Goal: Task Accomplishment & Management: Manage account settings

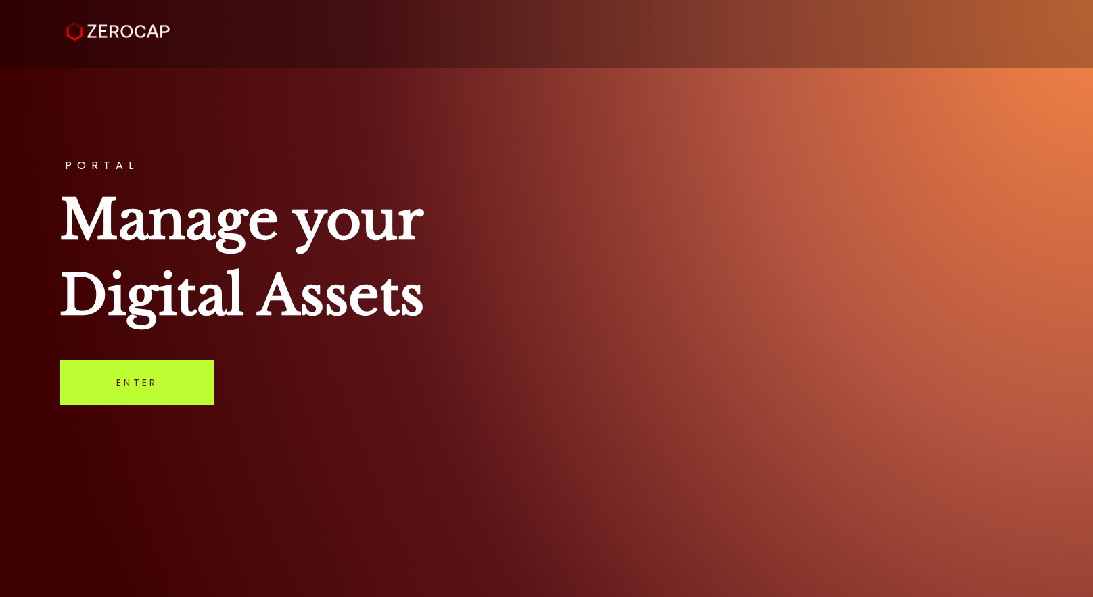
click at [170, 378] on link "Enter" at bounding box center [137, 382] width 155 height 45
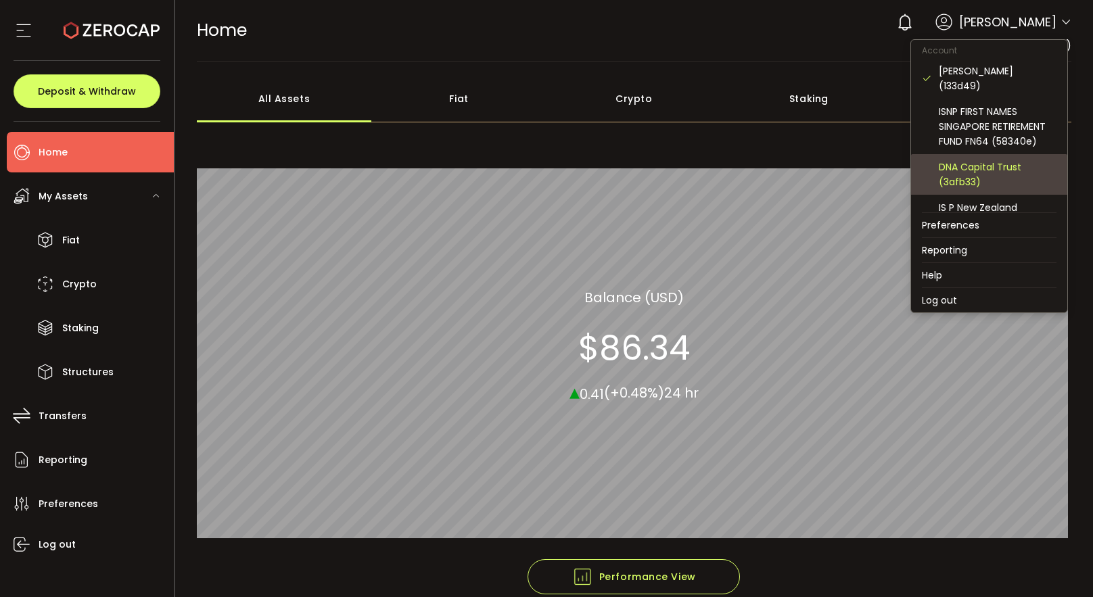
click at [1008, 160] on div "DNA Capital Trust (3afb33)" at bounding box center [998, 175] width 118 height 30
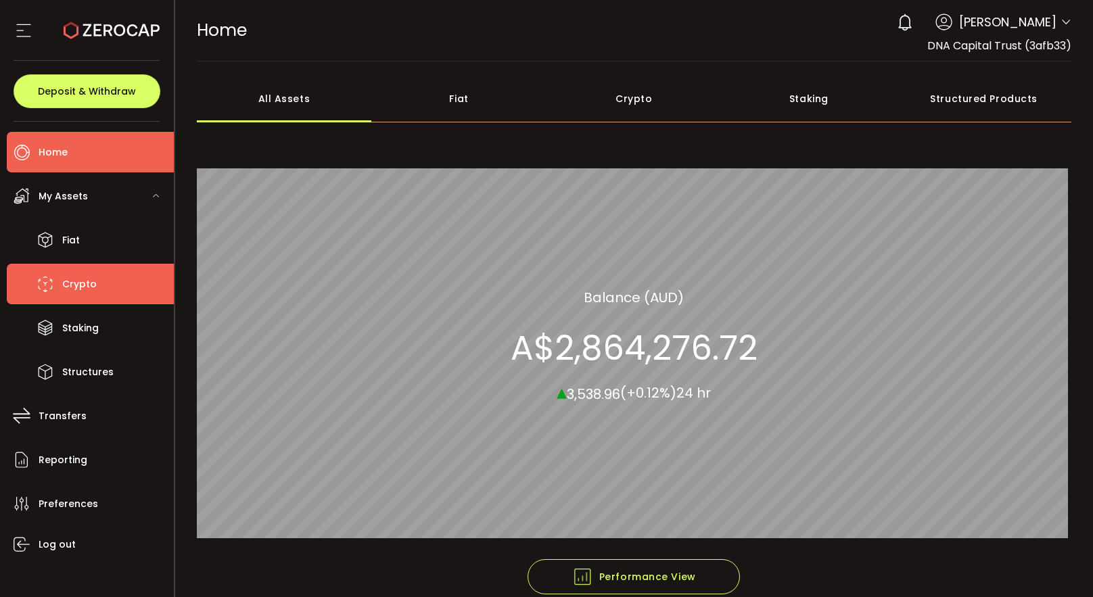
click at [85, 281] on span "Crypto" at bounding box center [79, 285] width 34 height 20
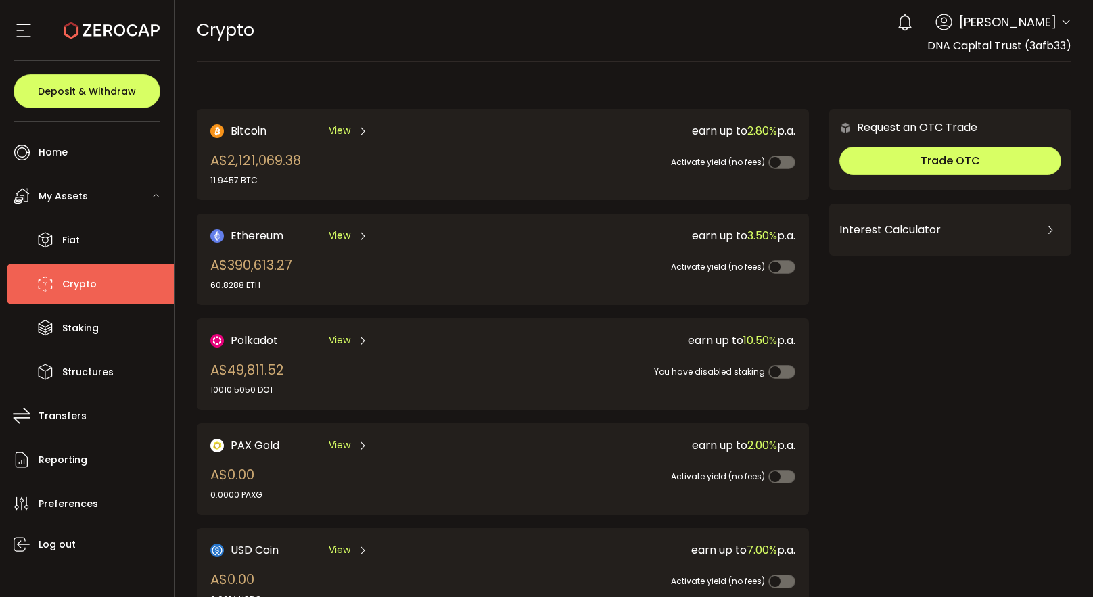
click at [348, 231] on span "View" at bounding box center [340, 236] width 22 height 14
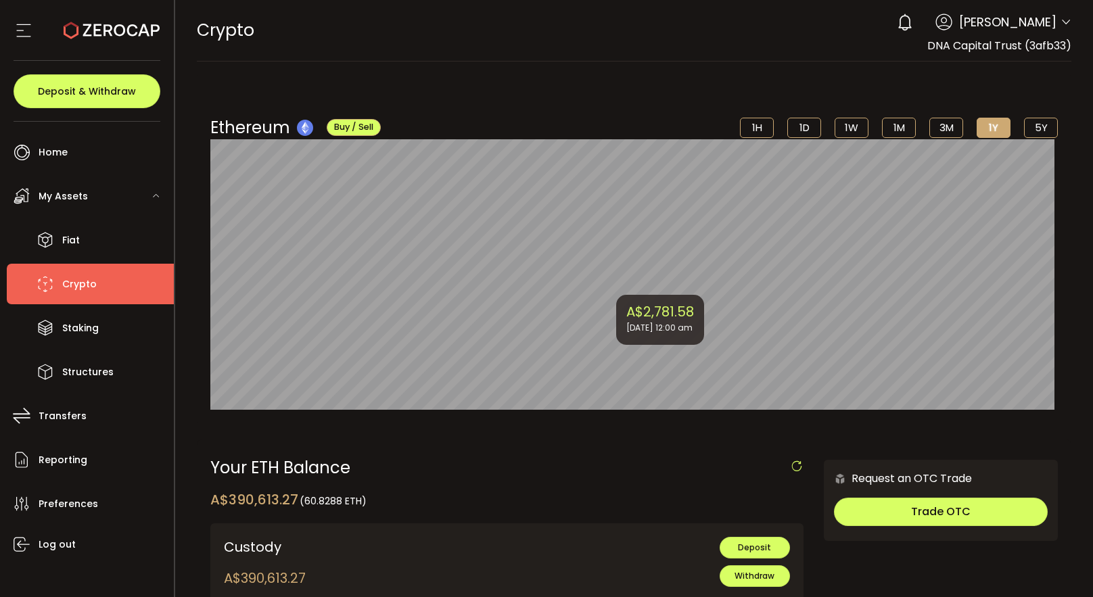
scroll to position [87, 0]
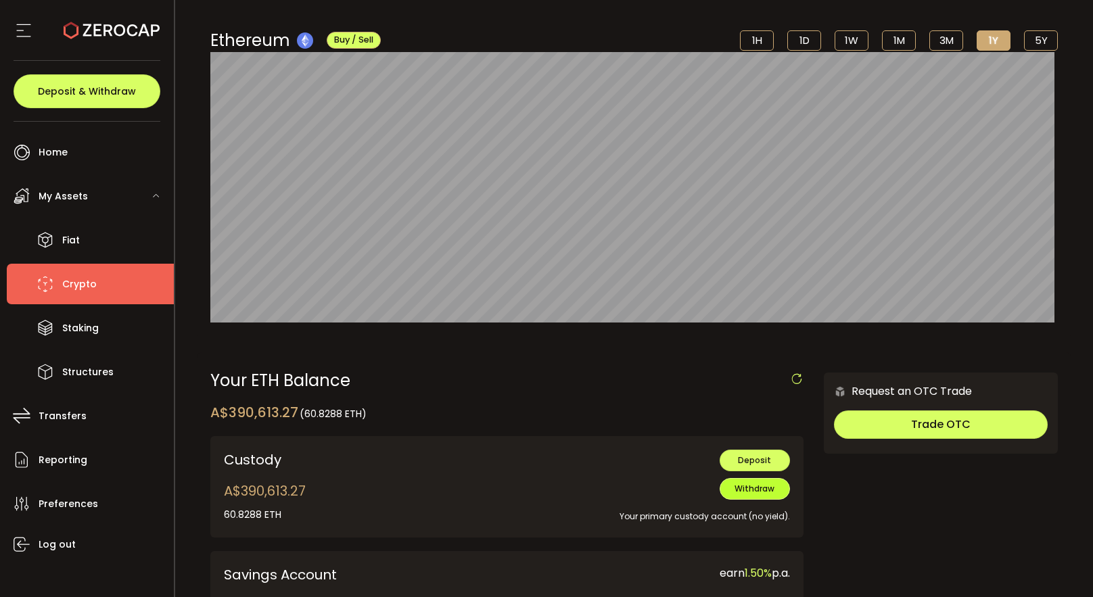
click at [749, 492] on span "Withdraw" at bounding box center [754, 488] width 40 height 11
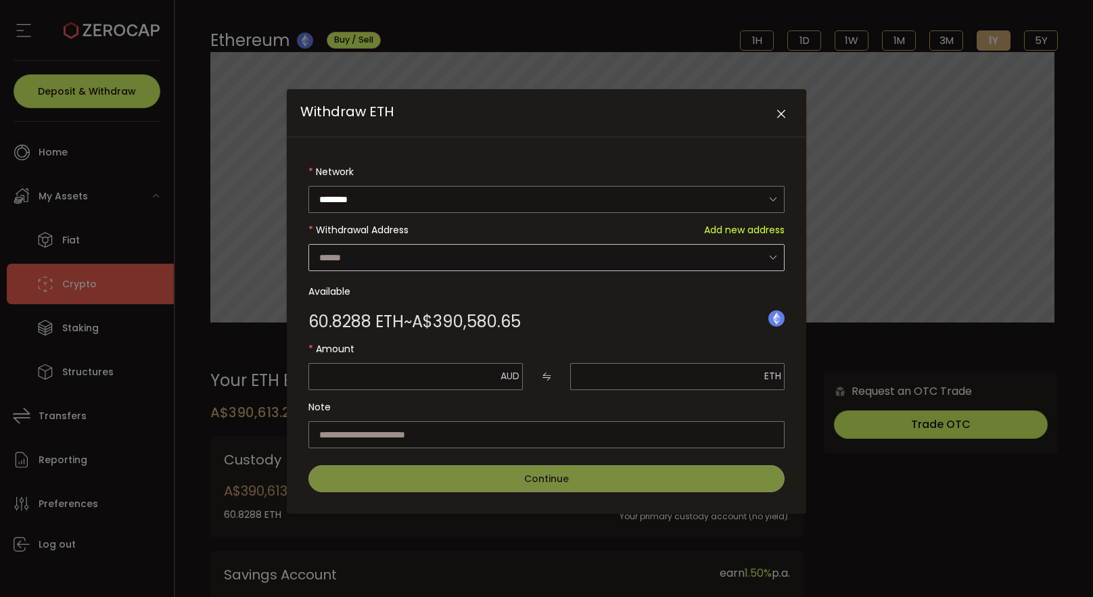
click at [776, 255] on icon "Withdraw ETH" at bounding box center [772, 257] width 17 height 28
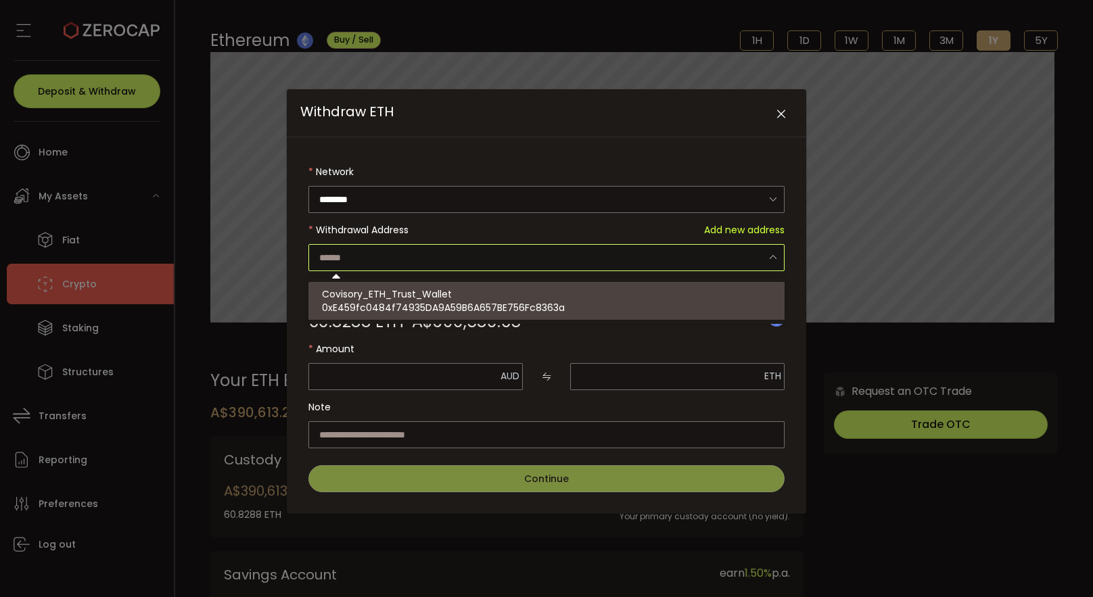
click at [799, 268] on div "Network ******** Ethereum Withdrawal Address Add new address Available 60.8288 …" at bounding box center [546, 325] width 519 height 377
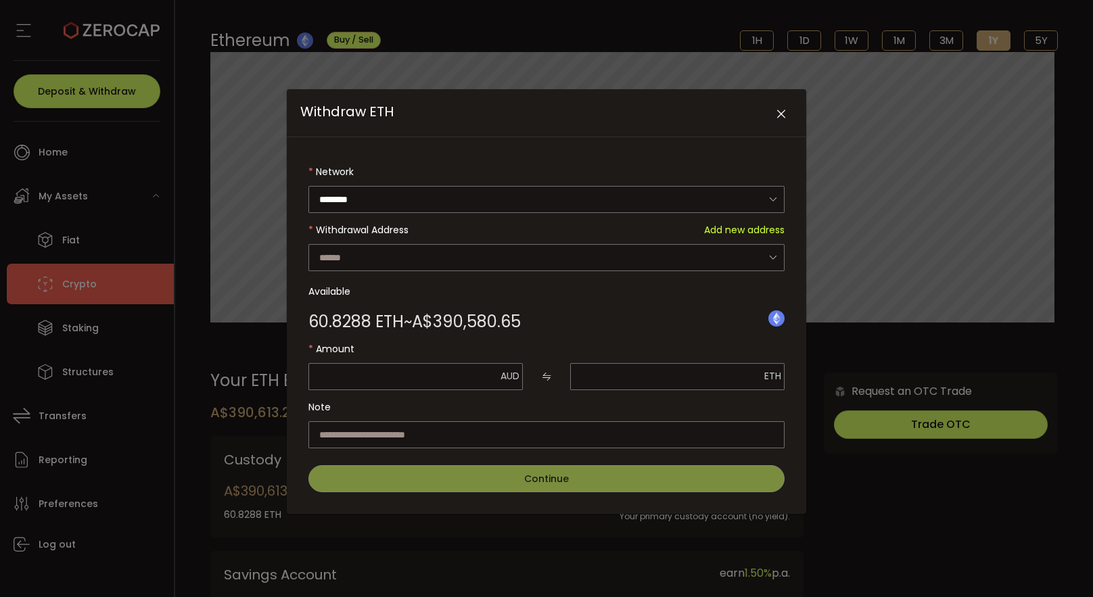
click at [779, 116] on icon "Close" at bounding box center [781, 115] width 14 height 14
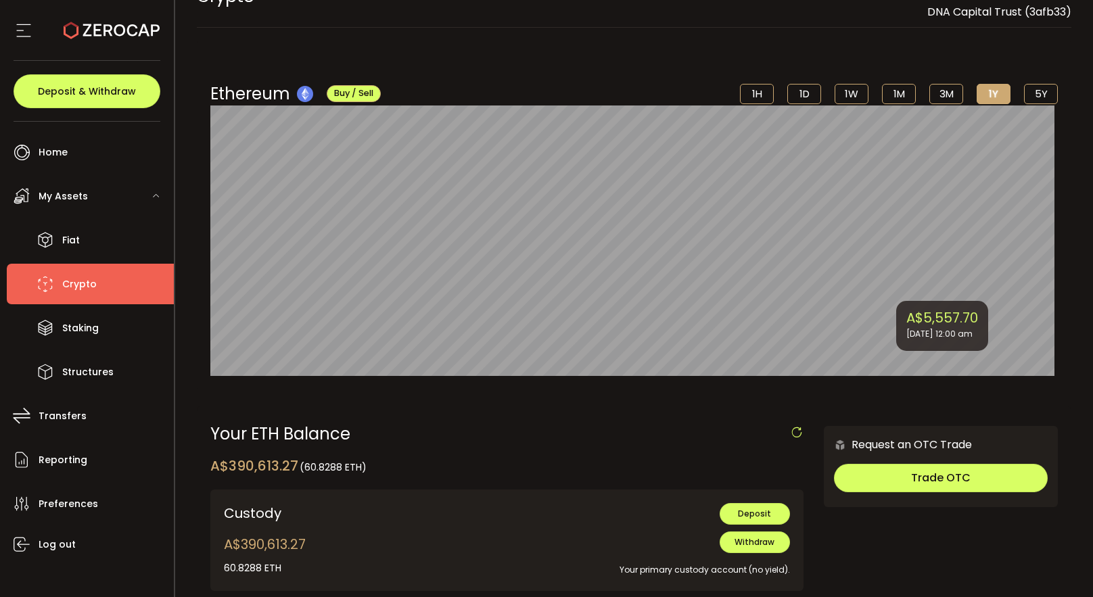
scroll to position [0, 0]
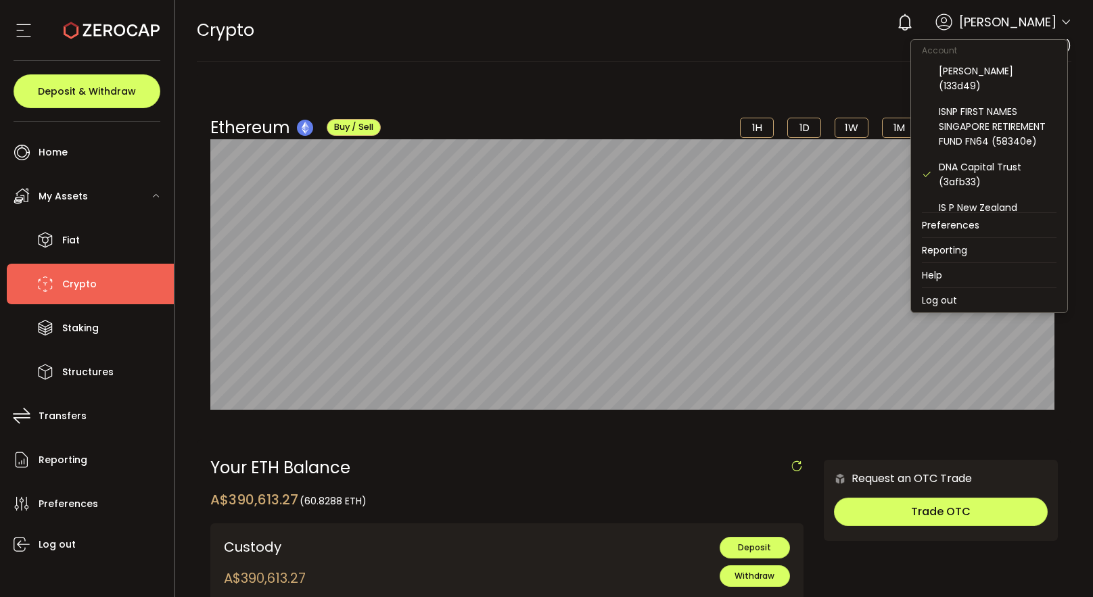
click at [1060, 24] on icon at bounding box center [1065, 22] width 11 height 11
click at [988, 200] on div "IS P New Zealand Retirement Fund NZ12 (d725b0)" at bounding box center [998, 222] width 118 height 45
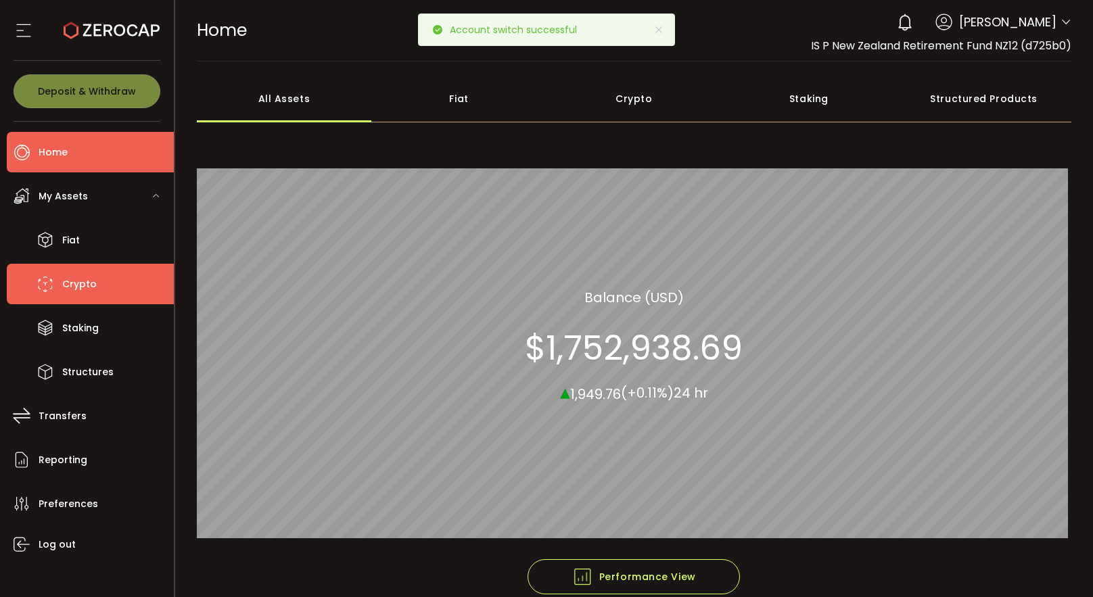
click at [101, 281] on li "Crypto" at bounding box center [90, 284] width 167 height 41
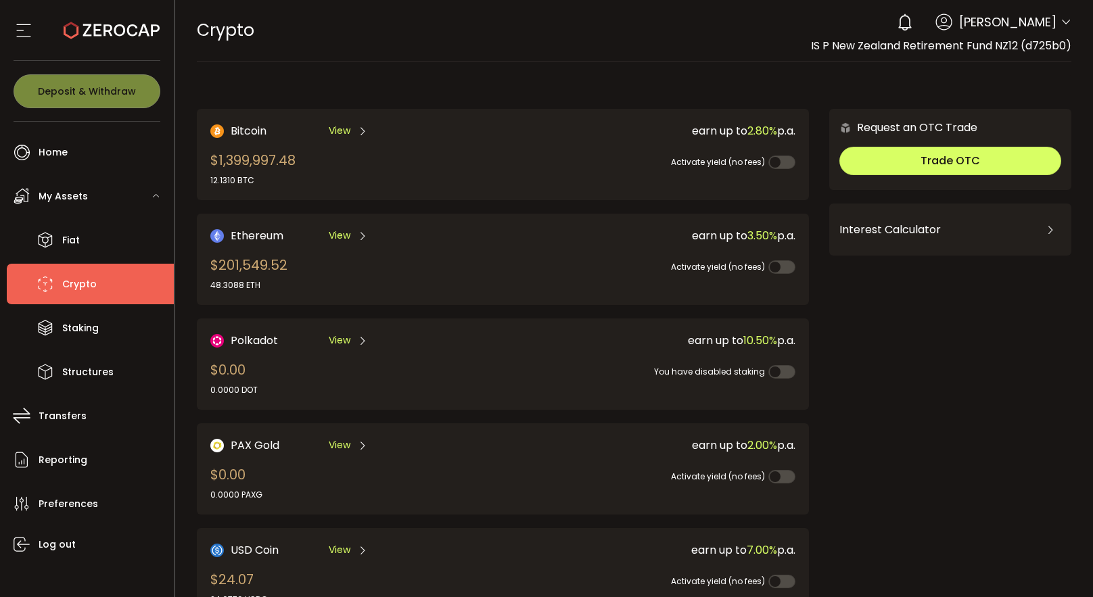
click at [78, 289] on span "Crypto" at bounding box center [79, 285] width 34 height 20
click at [350, 234] on div "View" at bounding box center [348, 235] width 39 height 17
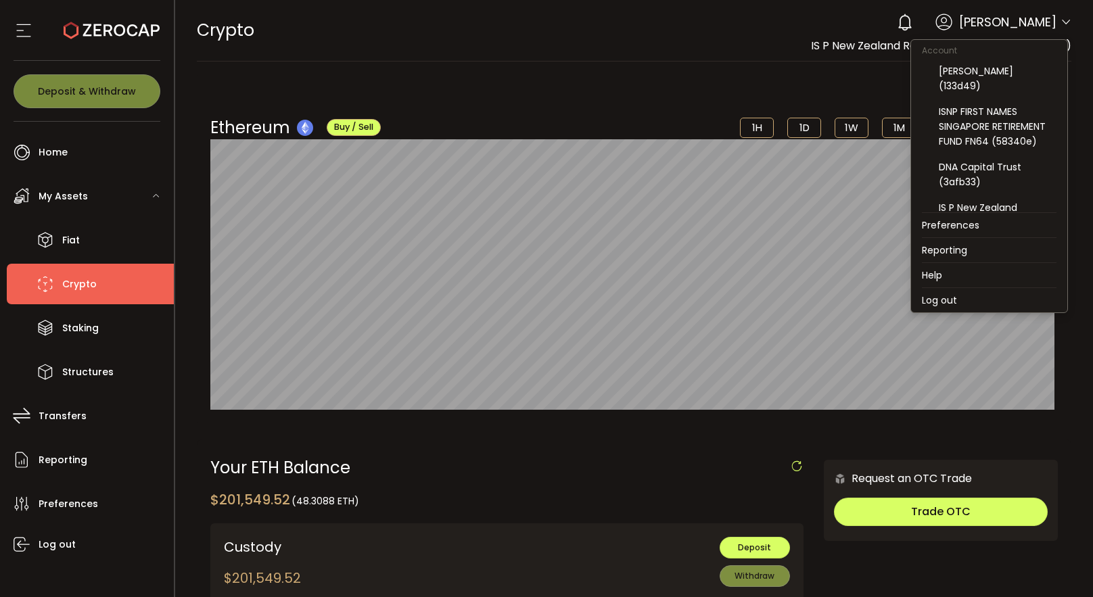
click at [1064, 20] on icon at bounding box center [1065, 22] width 11 height 11
click at [991, 160] on div "DNA Capital Trust (3afb33)" at bounding box center [998, 175] width 118 height 30
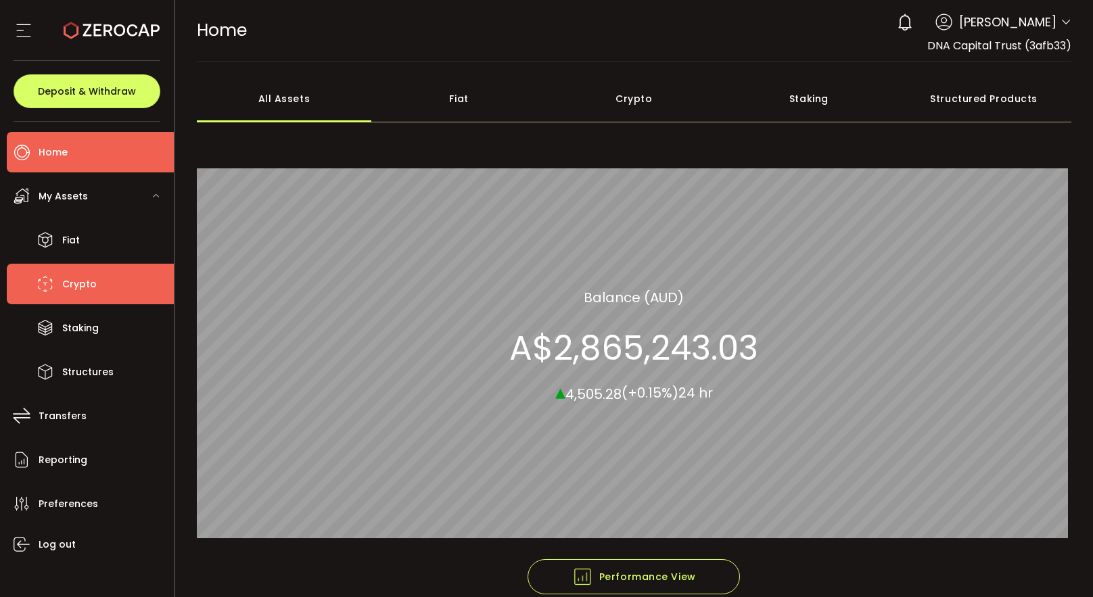
click at [87, 279] on span "Crypto" at bounding box center [79, 285] width 34 height 20
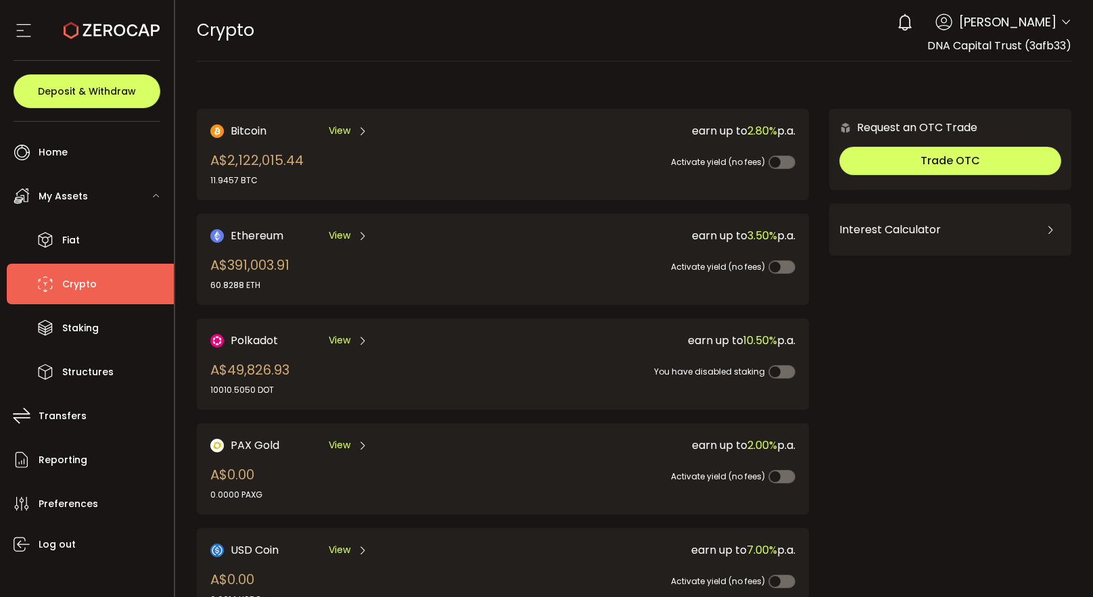
click at [350, 234] on div "View" at bounding box center [348, 235] width 39 height 17
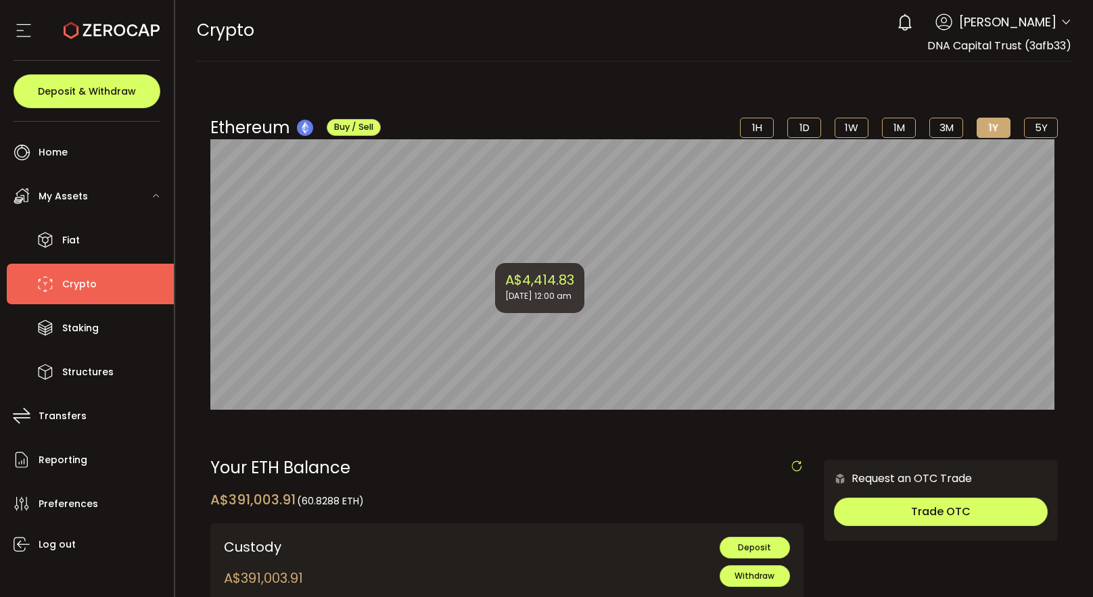
scroll to position [106, 0]
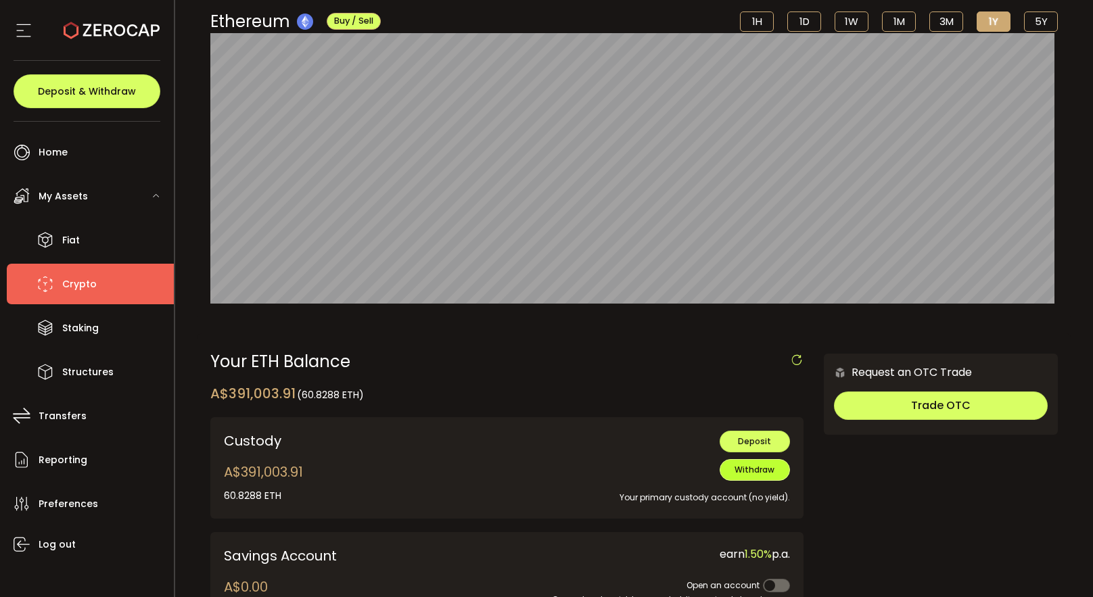
click at [753, 473] on span "Withdraw" at bounding box center [754, 469] width 40 height 11
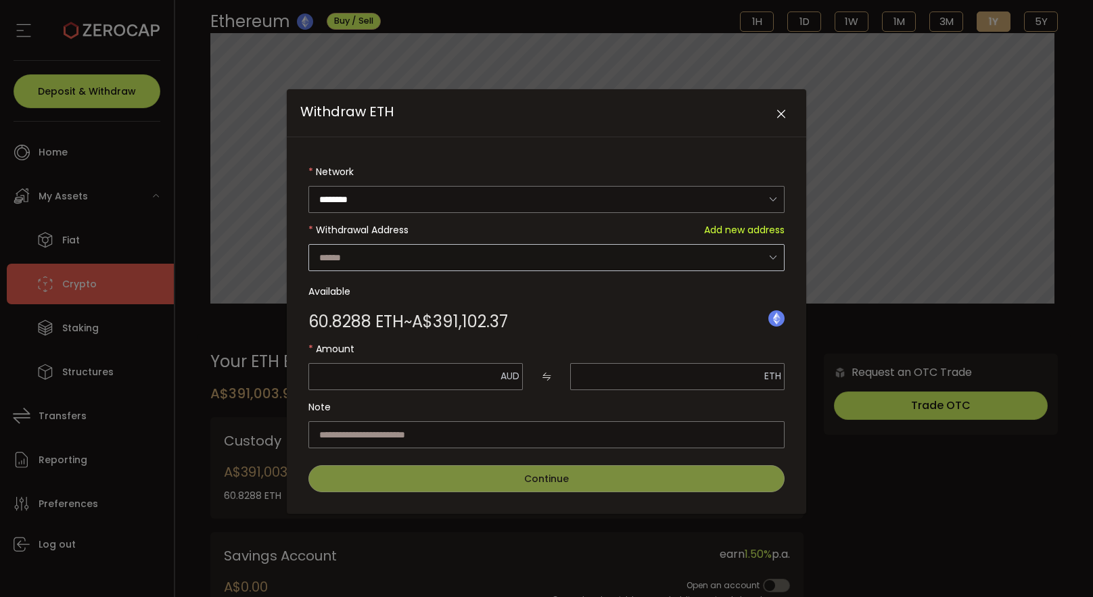
click at [776, 260] on icon "Withdraw ETH" at bounding box center [772, 257] width 17 height 28
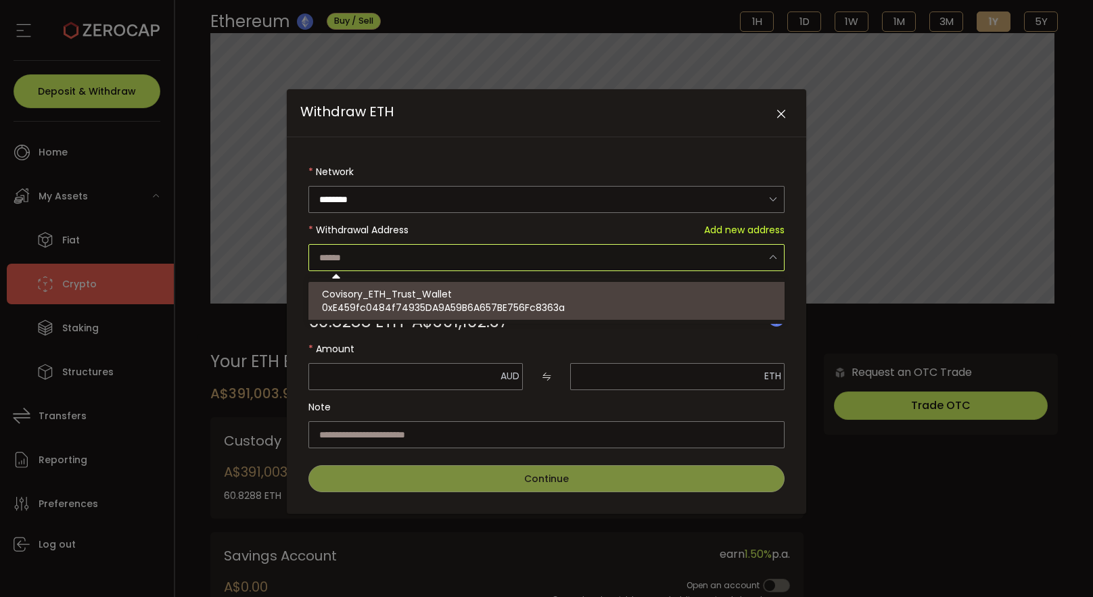
click at [791, 269] on div "Network ******** Ethereum Withdrawal Address Add new address Available 60.8288 …" at bounding box center [546, 325] width 519 height 377
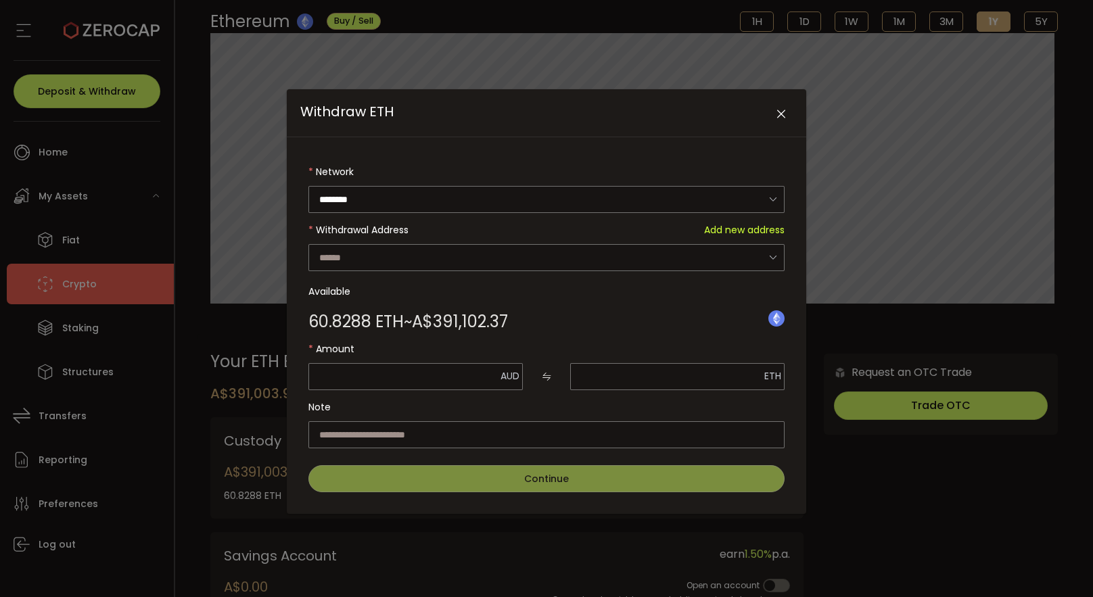
click at [747, 227] on span "Add new address" at bounding box center [744, 229] width 80 height 27
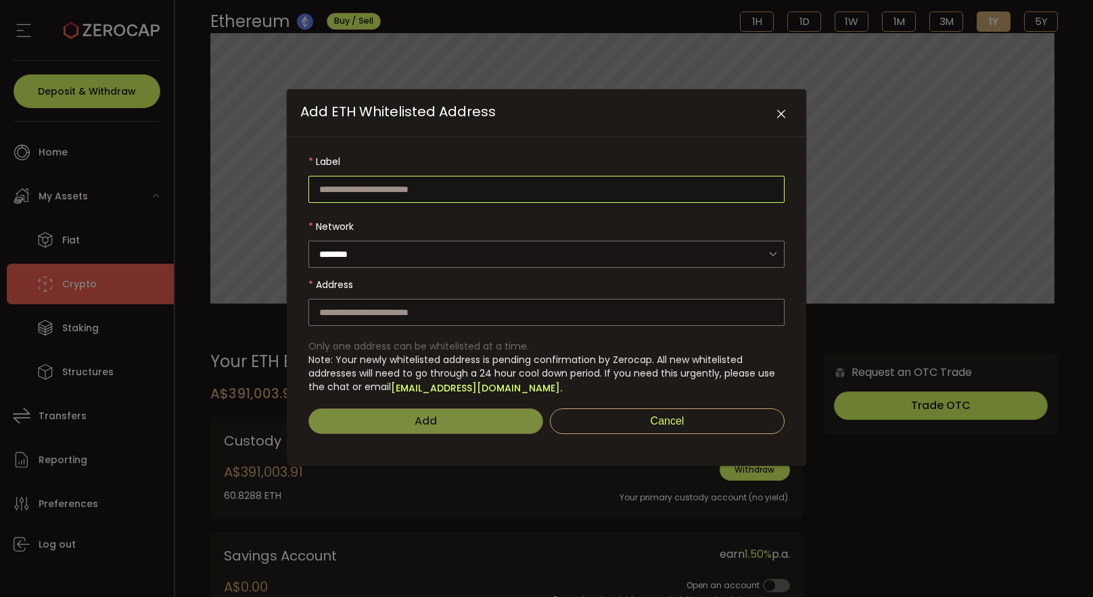
click at [525, 194] on input "Add ETH Whitelisted Address" at bounding box center [546, 189] width 476 height 27
type input "**********"
click at [501, 319] on input "Add ETH Whitelisted Address" at bounding box center [546, 312] width 476 height 27
paste input "**********"
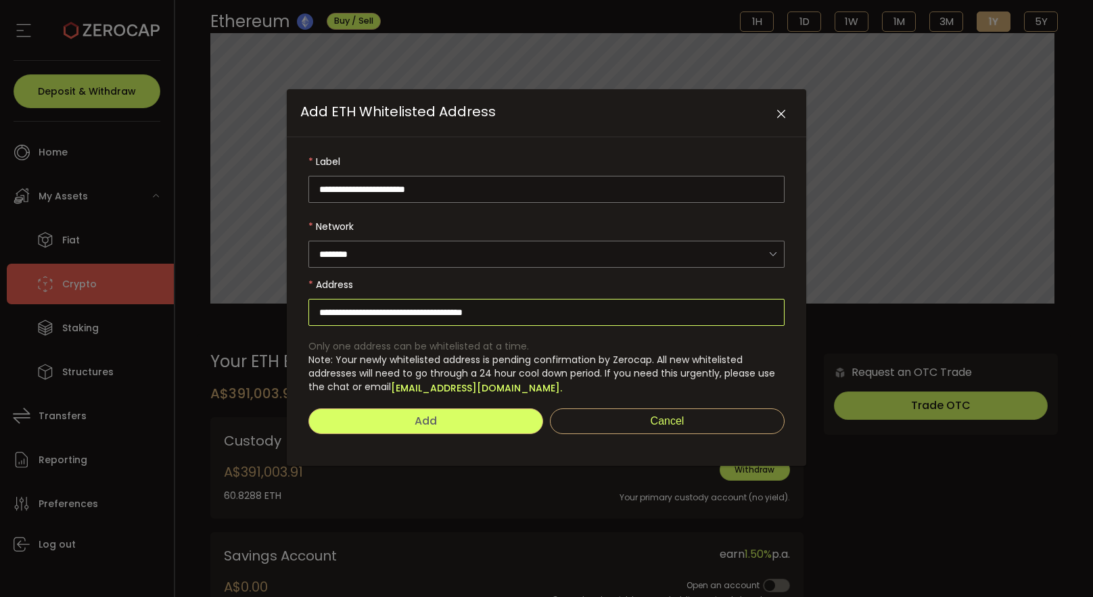
type input "**********"
click at [454, 417] on button "Add" at bounding box center [425, 421] width 235 height 26
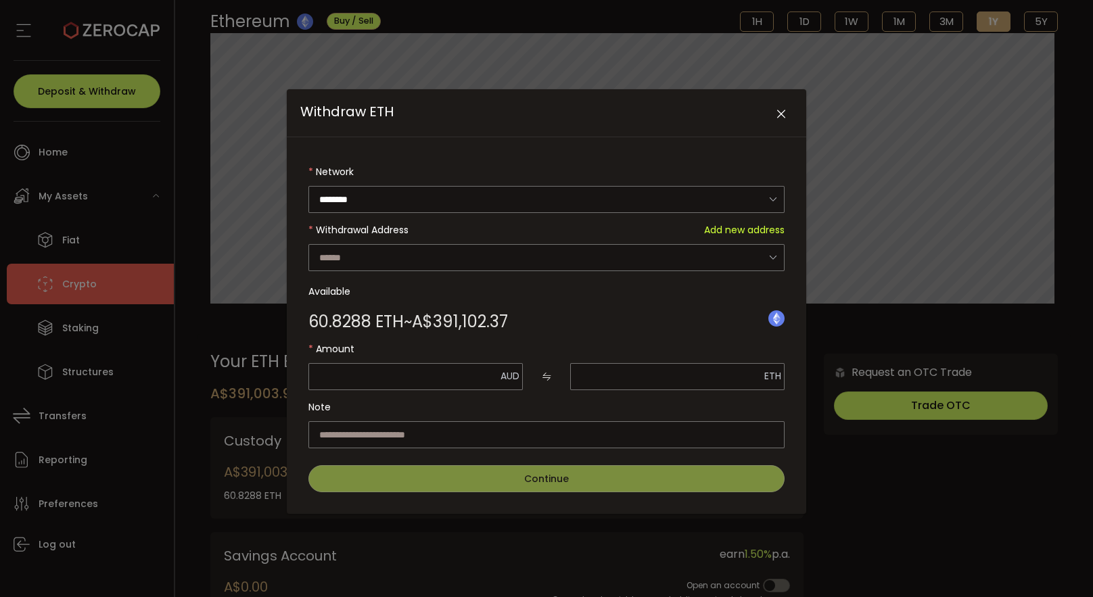
click at [778, 115] on icon "Close" at bounding box center [781, 115] width 14 height 14
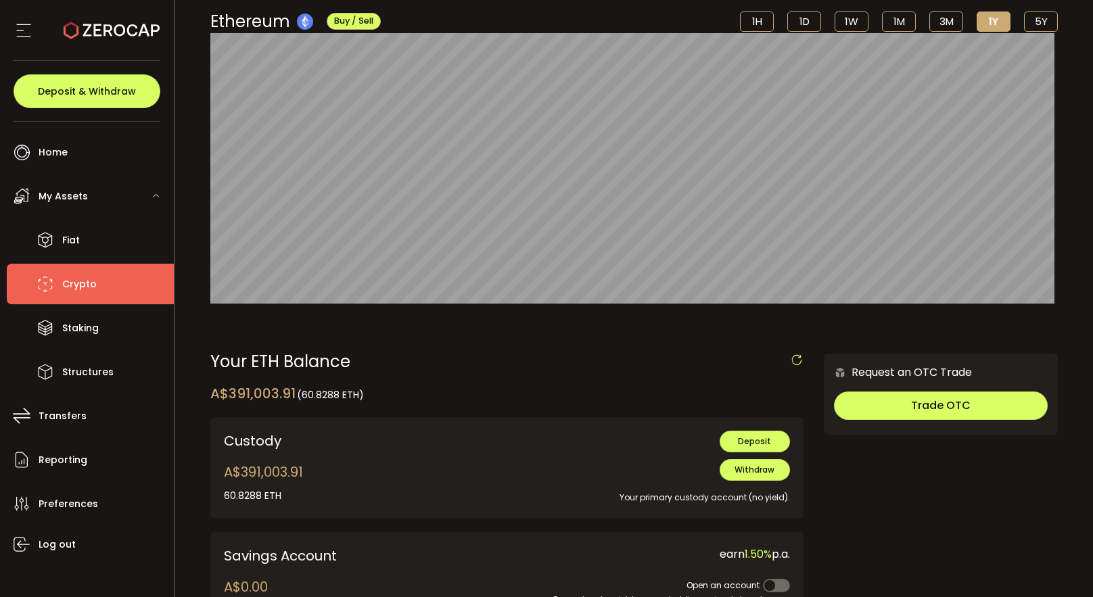
scroll to position [10, 0]
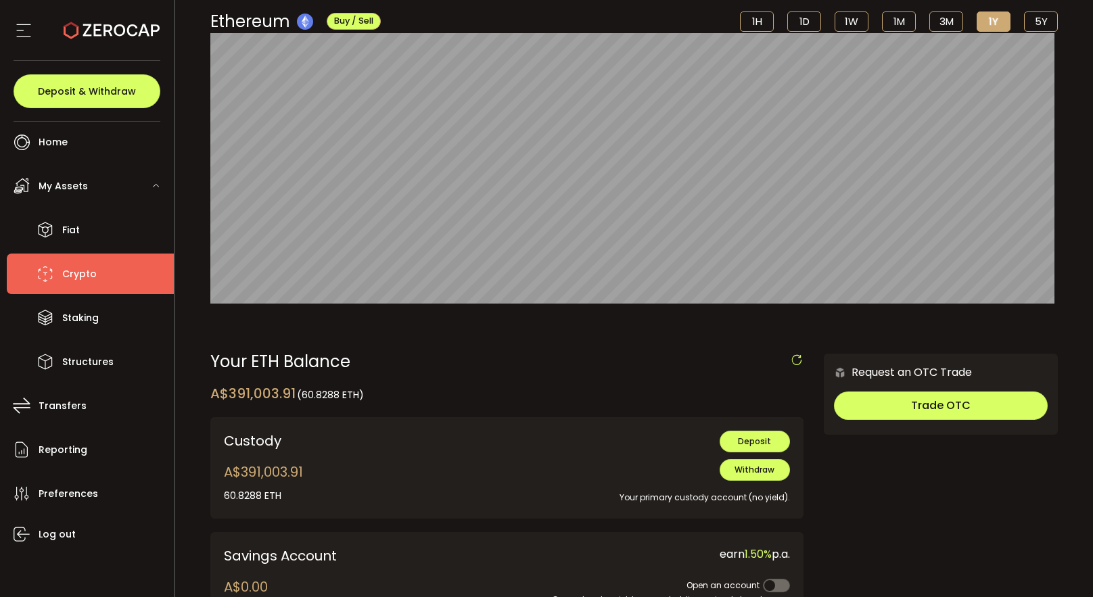
click at [78, 274] on span "Crypto" at bounding box center [79, 274] width 34 height 20
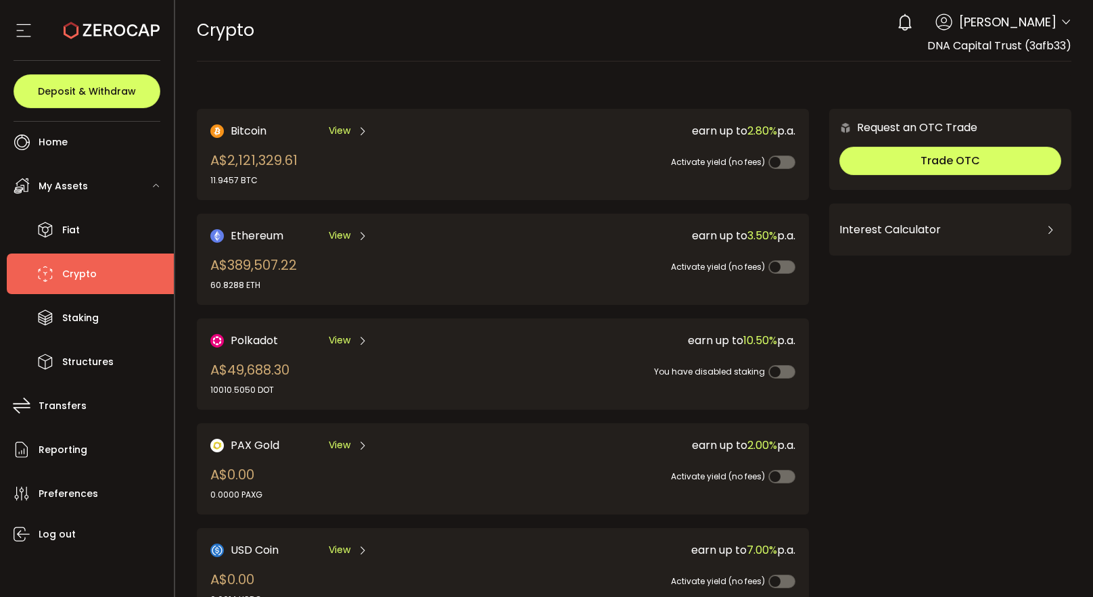
click at [333, 233] on span "View" at bounding box center [340, 236] width 22 height 14
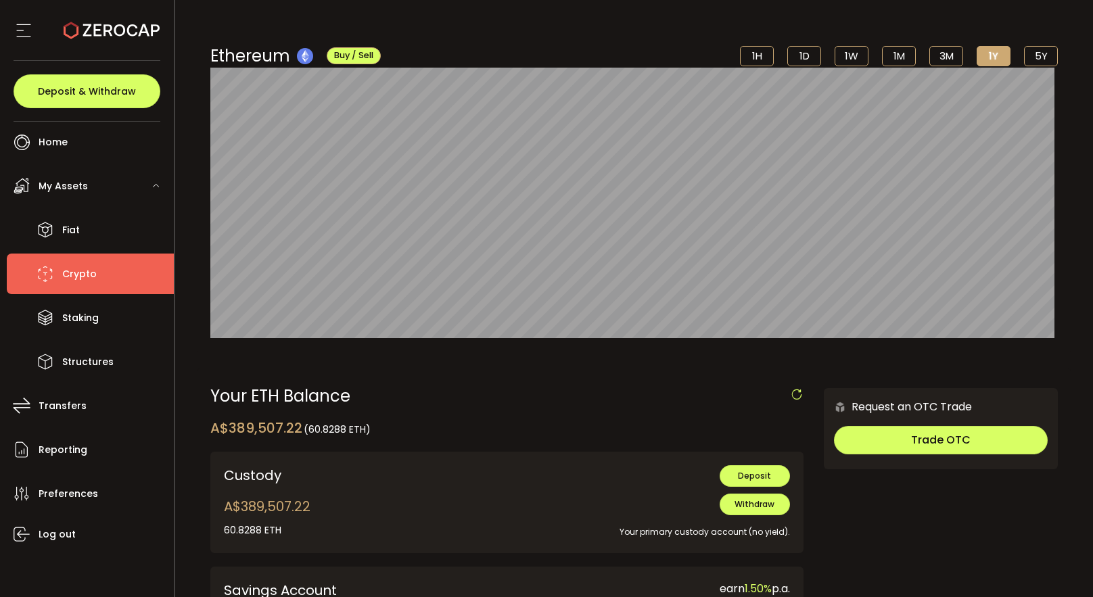
scroll to position [77, 0]
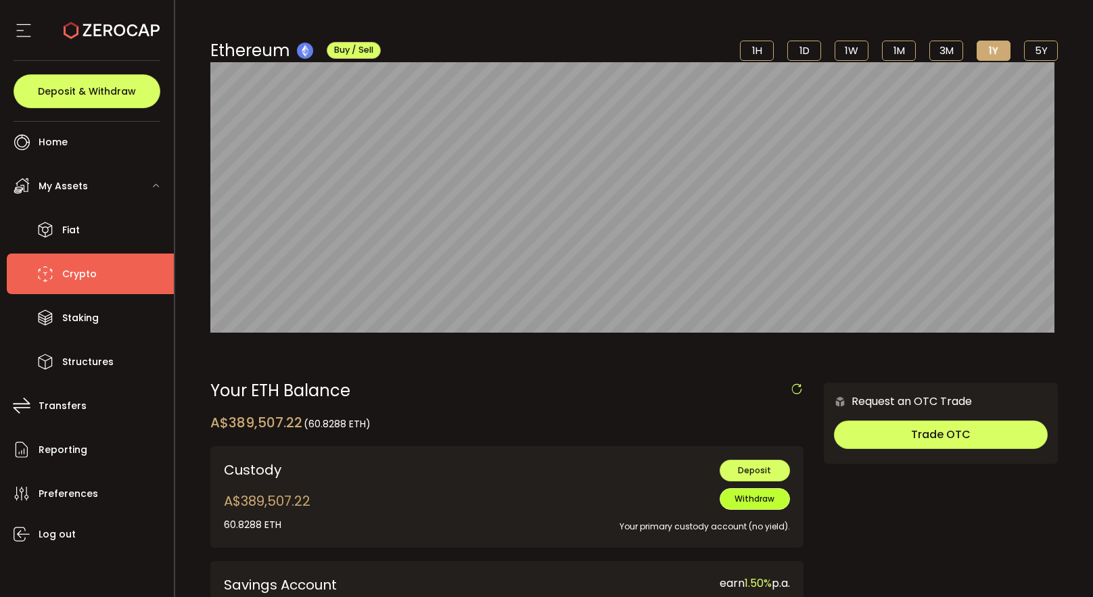
click at [752, 499] on span "Withdraw" at bounding box center [754, 498] width 40 height 11
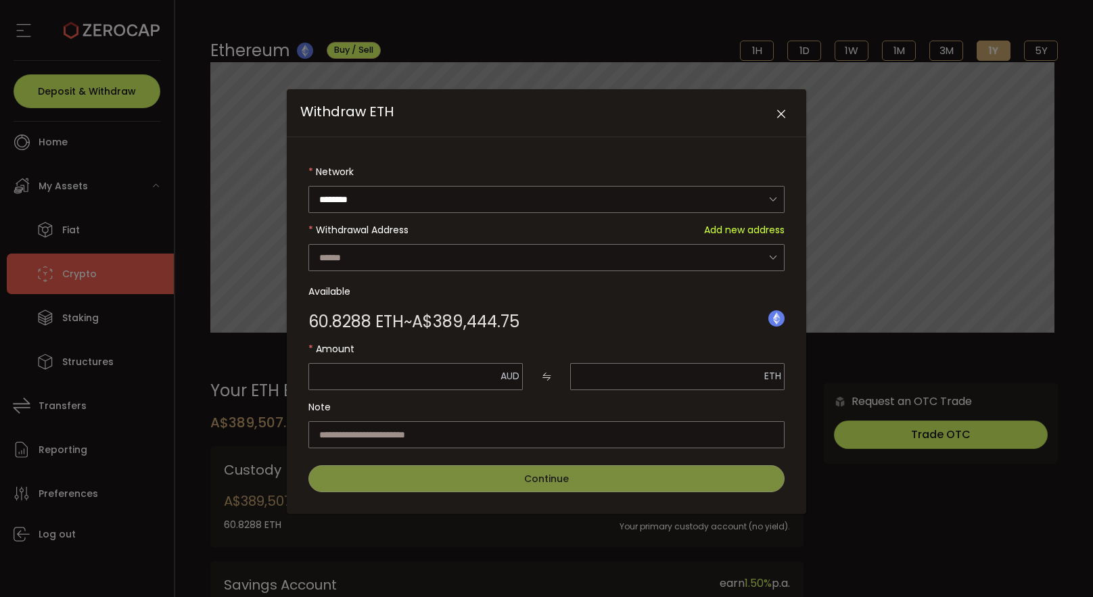
click at [745, 231] on span "Add new address" at bounding box center [744, 229] width 80 height 27
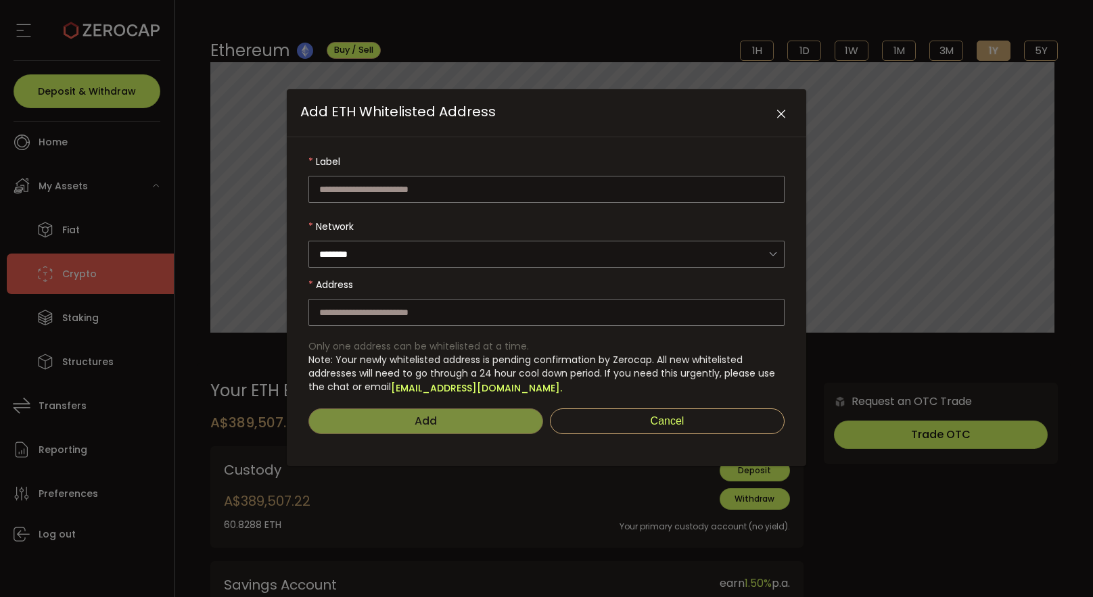
click at [781, 115] on icon "Close" at bounding box center [781, 115] width 14 height 14
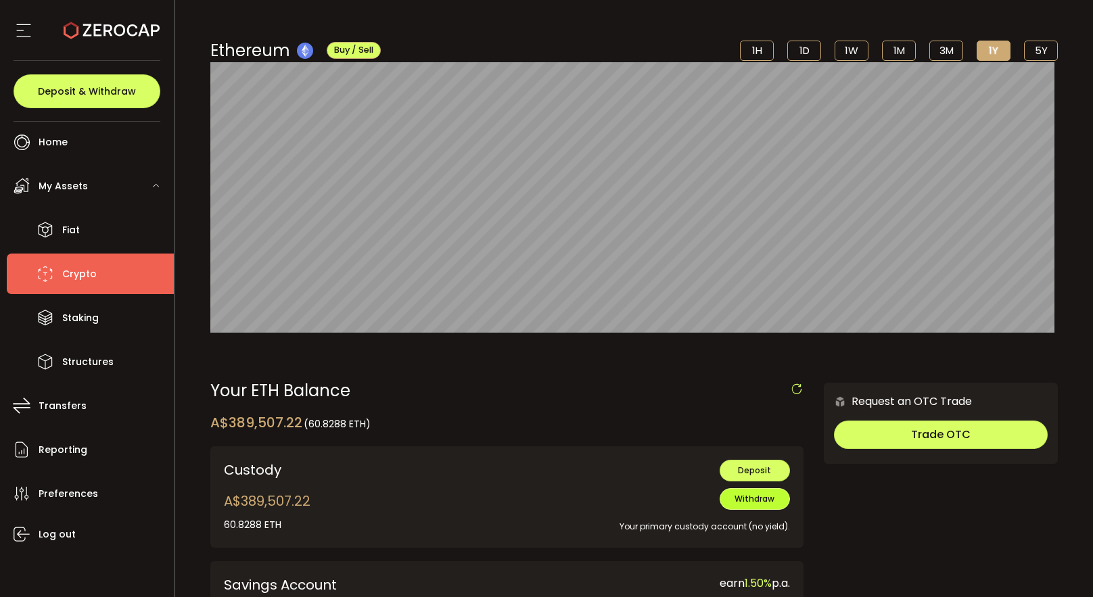
click at [751, 501] on span "Withdraw" at bounding box center [754, 498] width 40 height 11
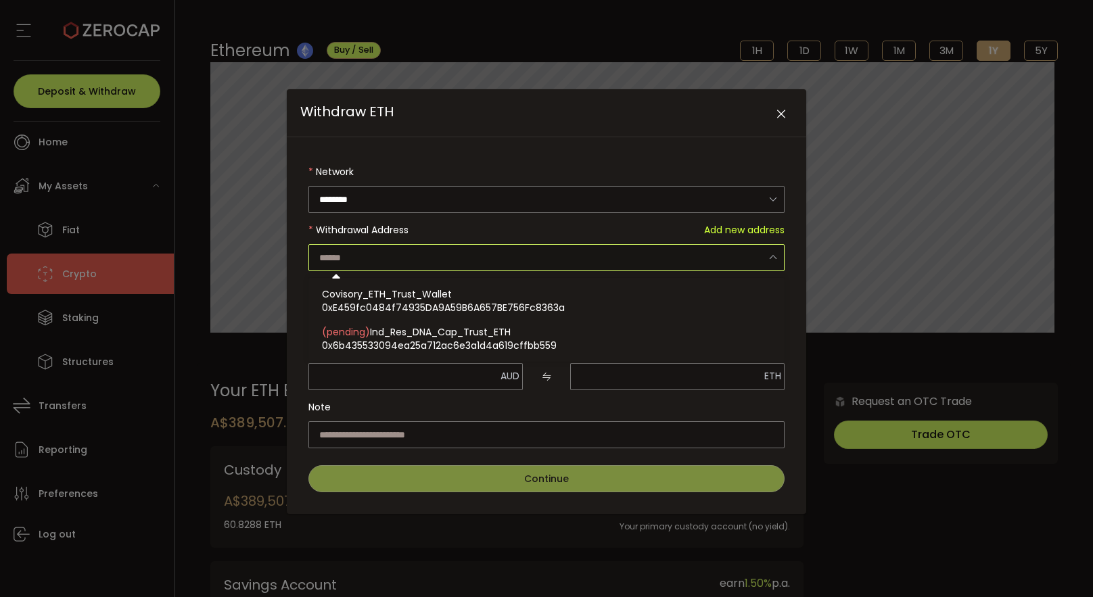
click at [574, 256] on input "Withdraw ETH" at bounding box center [546, 257] width 476 height 27
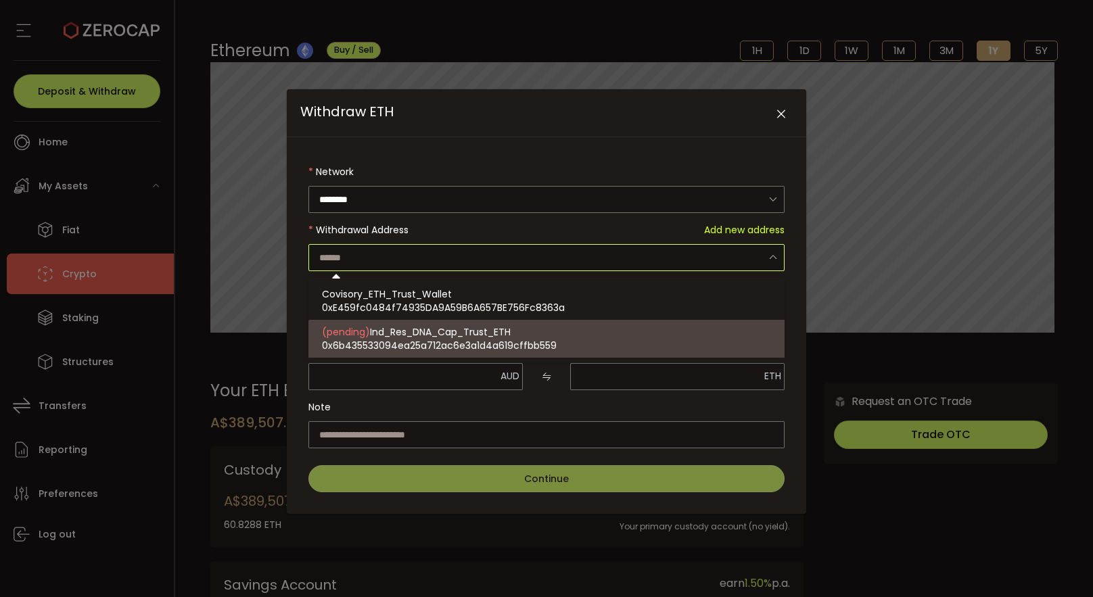
click at [546, 342] on span "0x6b435533094ea25a712ac6e3a1d4a619cffbb559" at bounding box center [439, 346] width 235 height 14
type input "**********"
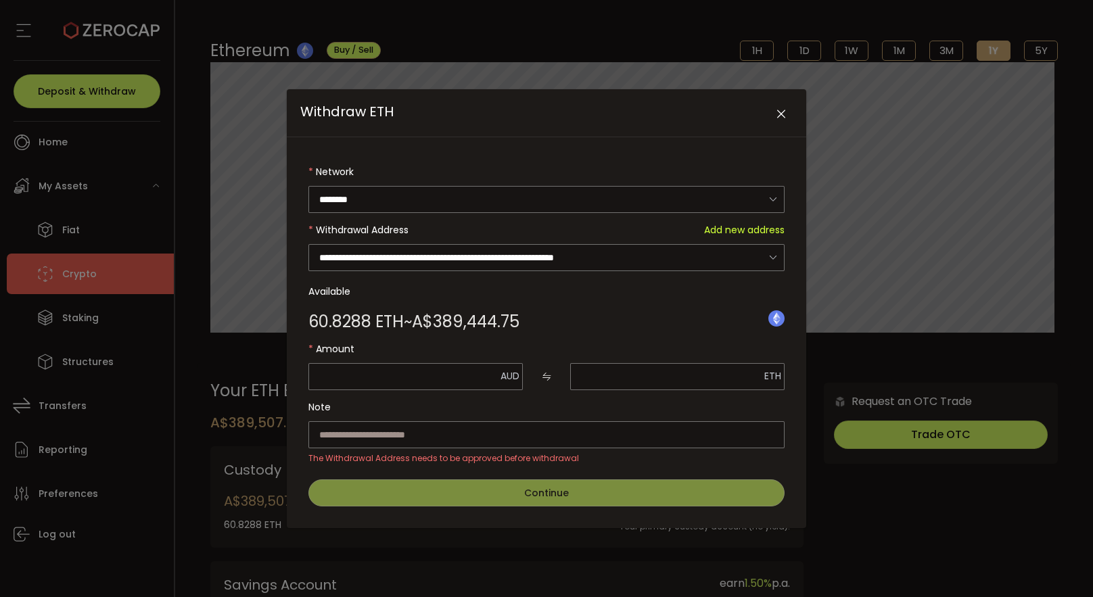
click at [777, 112] on icon "Close" at bounding box center [781, 115] width 14 height 14
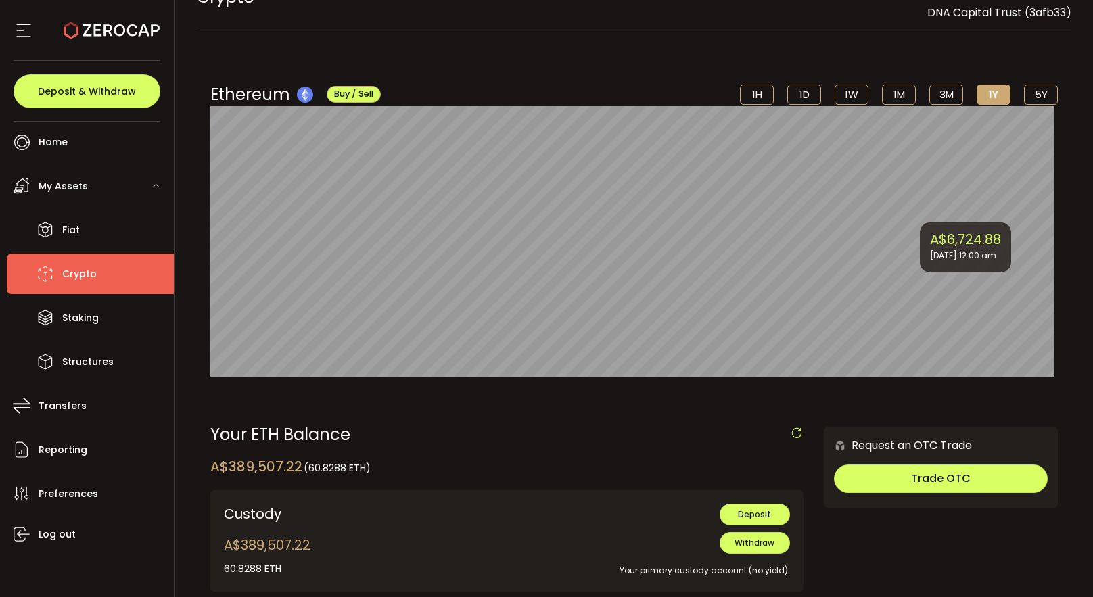
scroll to position [0, 0]
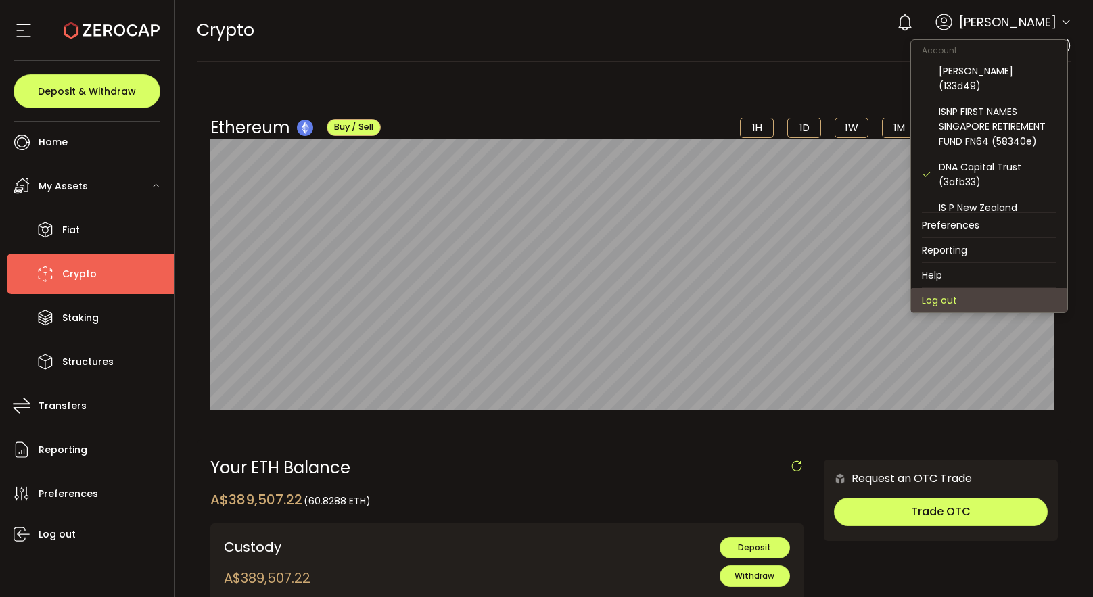
click at [968, 302] on li "Log out" at bounding box center [989, 300] width 156 height 24
